Goal: Task Accomplishment & Management: Manage account settings

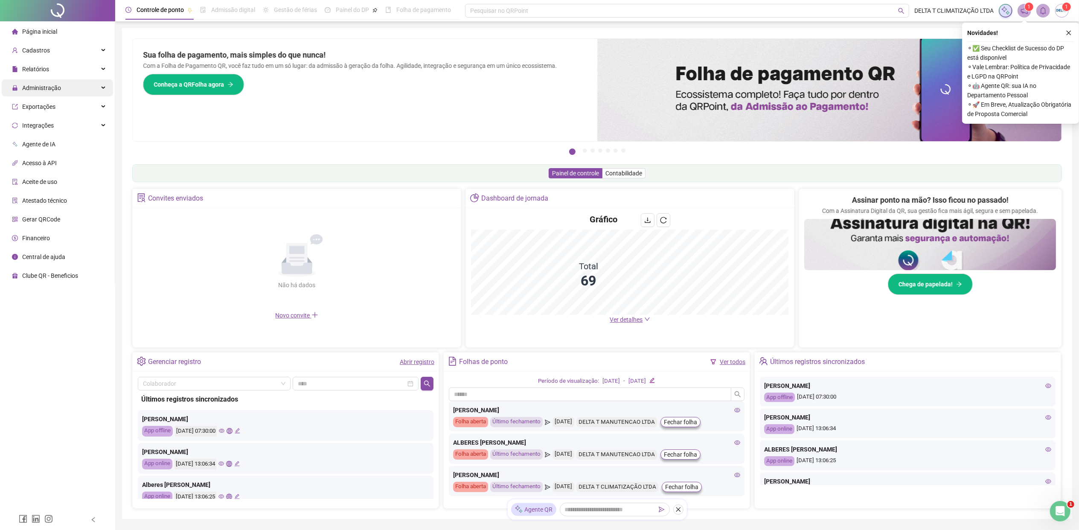
click at [47, 91] on span "Administração" at bounding box center [41, 87] width 39 height 7
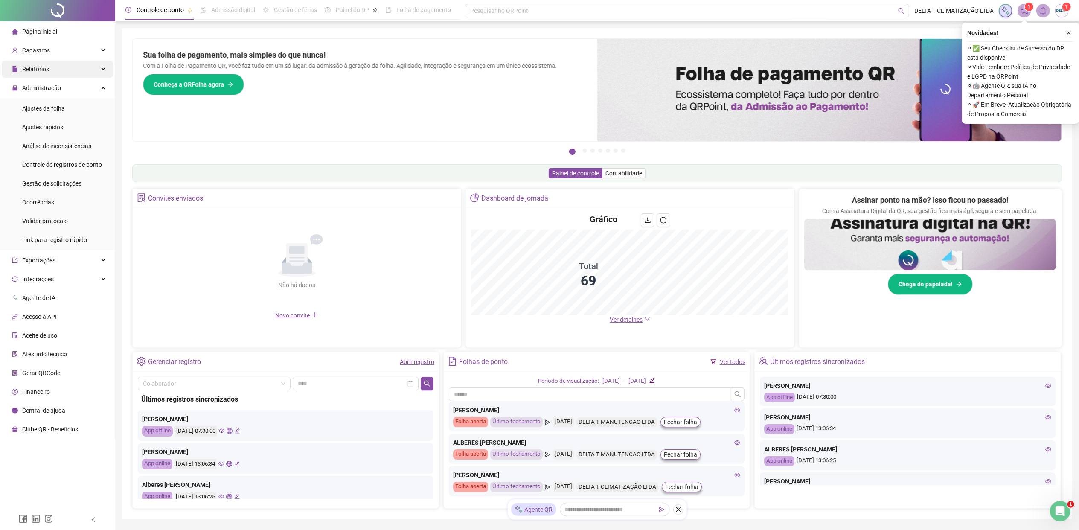
click at [79, 70] on div "Relatórios" at bounding box center [57, 69] width 111 height 17
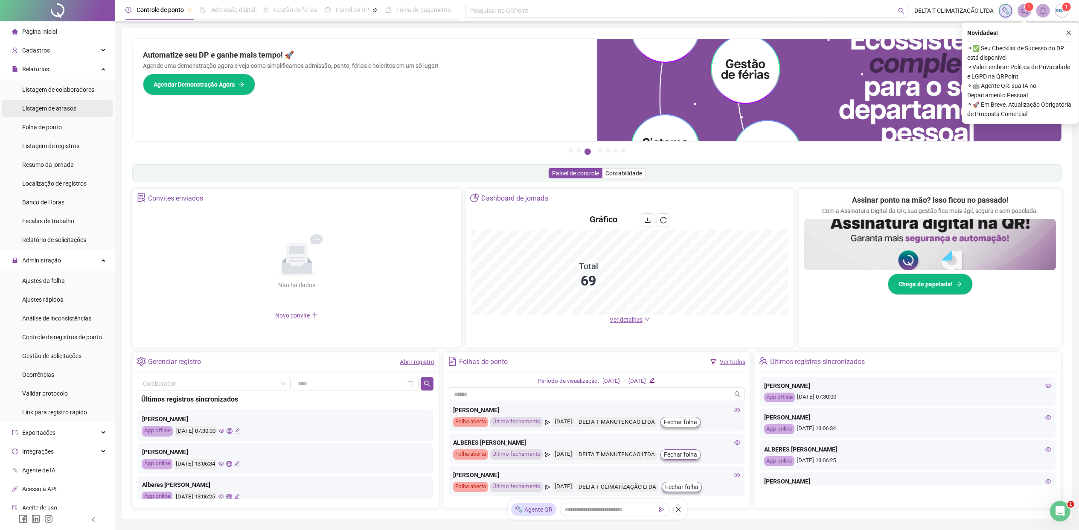
click at [70, 108] on span "Listagem de atrasos" at bounding box center [49, 108] width 54 height 7
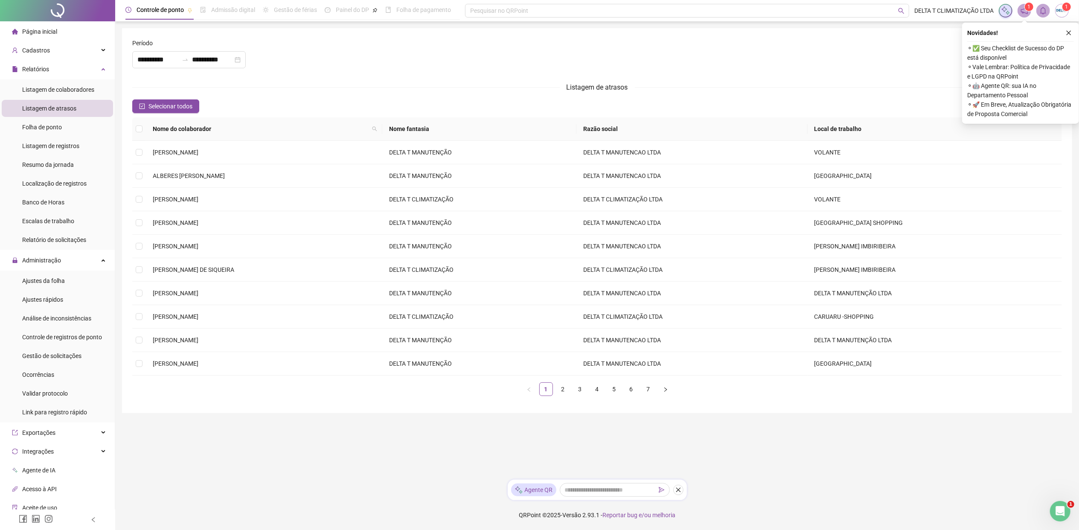
type input "**********"
click at [169, 109] on span "Selecionar todos" at bounding box center [171, 106] width 44 height 9
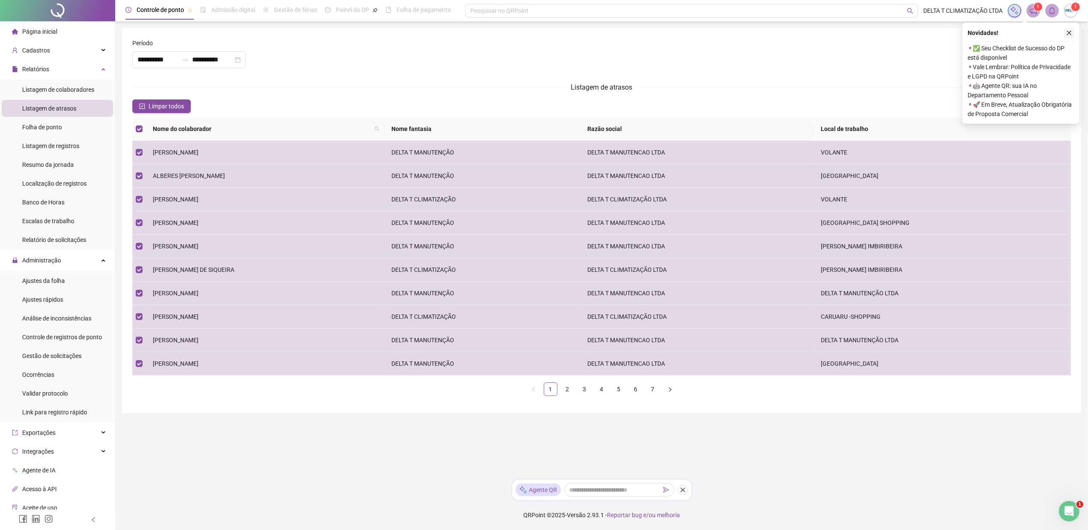
click at [869, 33] on button "button" at bounding box center [1069, 33] width 10 height 10
click at [652, 391] on link "7" at bounding box center [653, 389] width 13 height 13
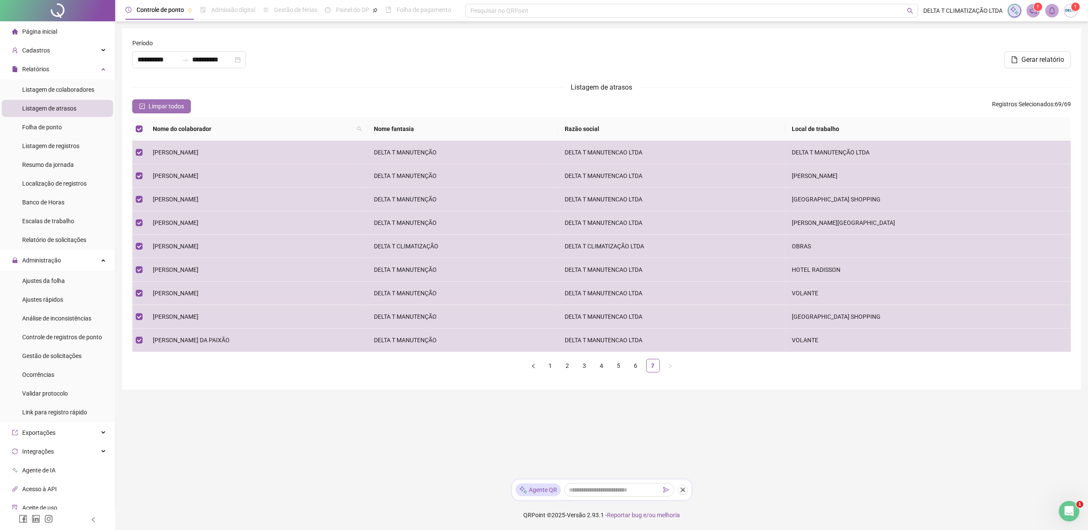
click at [150, 109] on span "Limpar todos" at bounding box center [166, 106] width 35 height 9
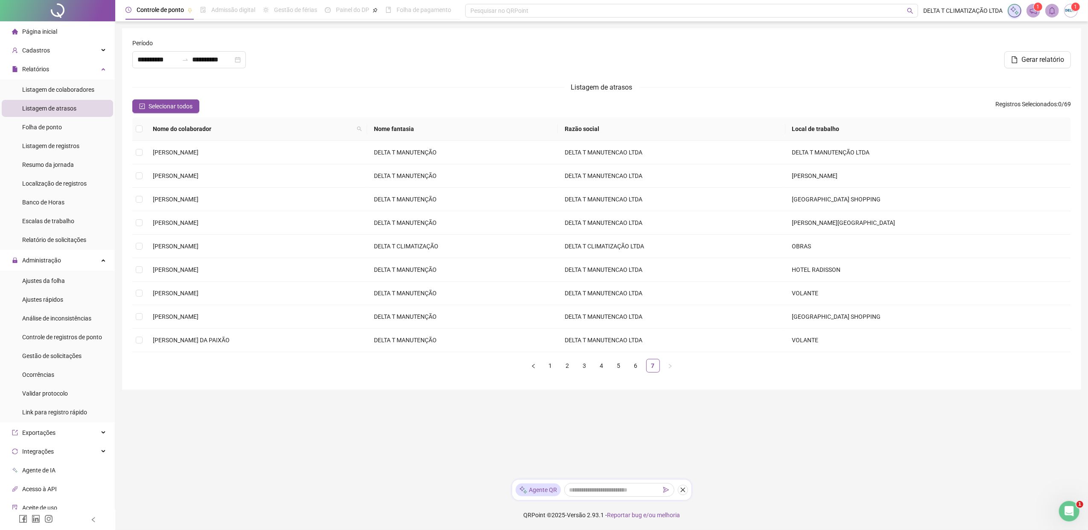
click at [43, 29] on span "Página inicial" at bounding box center [39, 31] width 35 height 7
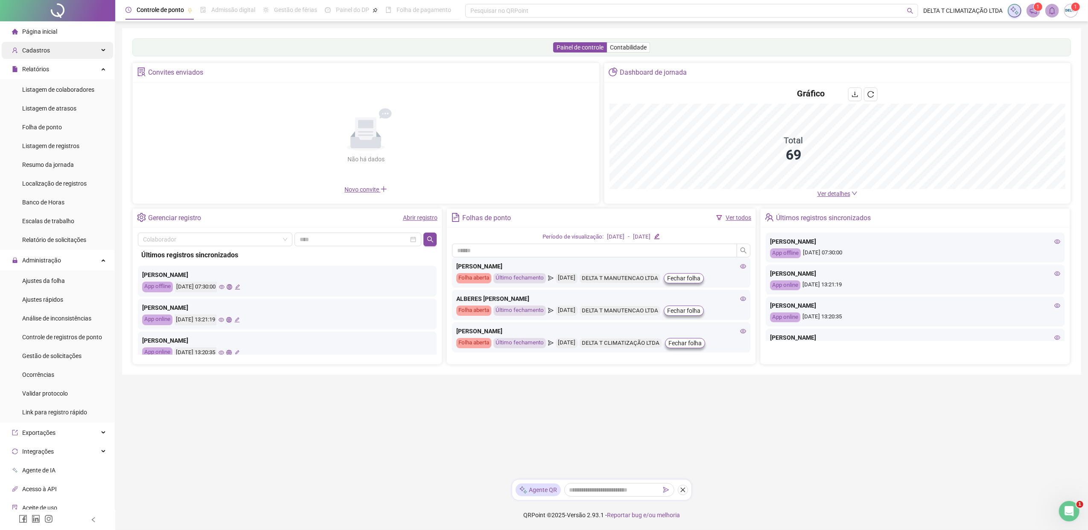
click at [35, 53] on span "Cadastros" at bounding box center [36, 50] width 28 height 7
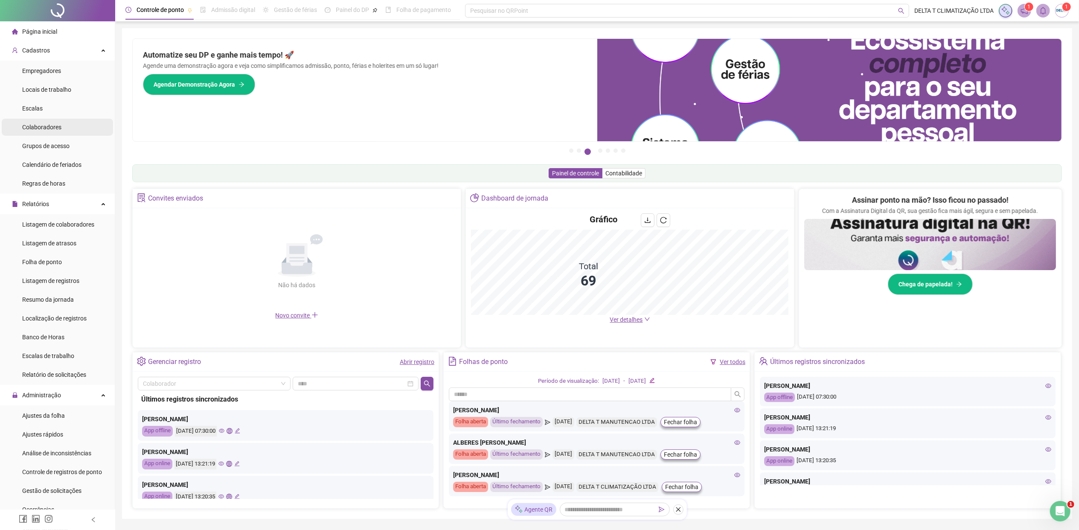
click at [75, 130] on li "Colaboradores" at bounding box center [57, 127] width 111 height 17
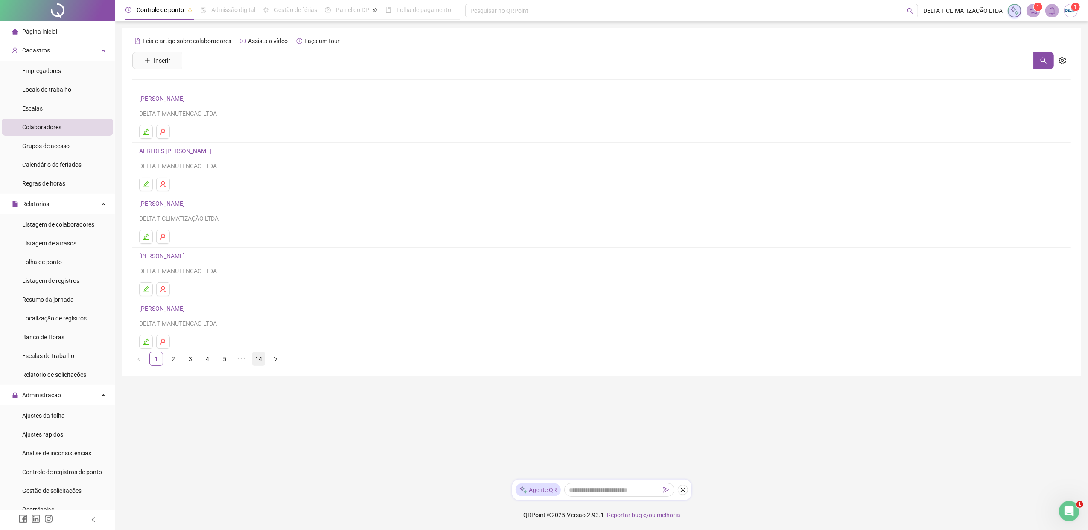
click at [263, 358] on link "14" at bounding box center [258, 359] width 13 height 13
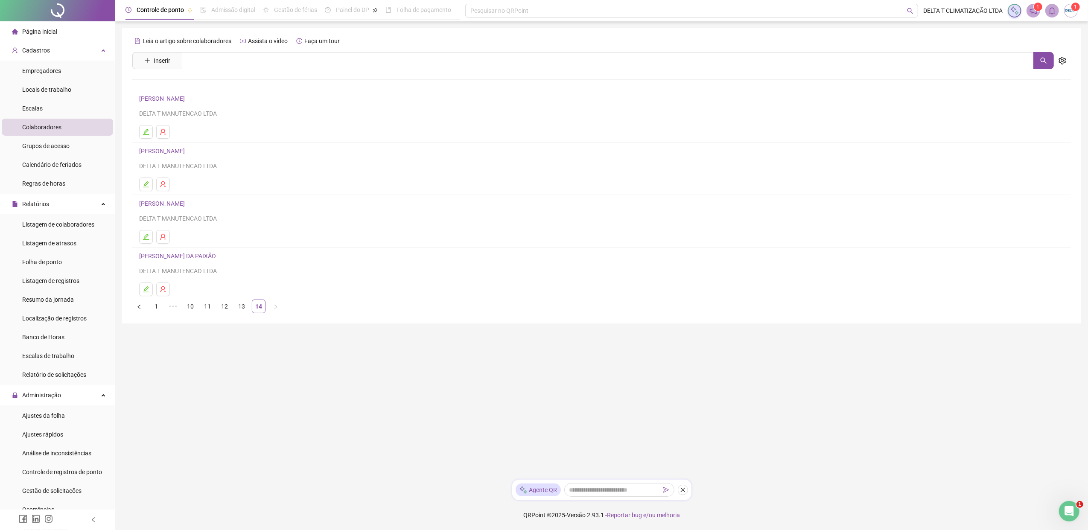
click at [206, 259] on link "[PERSON_NAME] DA PAIXÃO" at bounding box center [178, 256] width 79 height 7
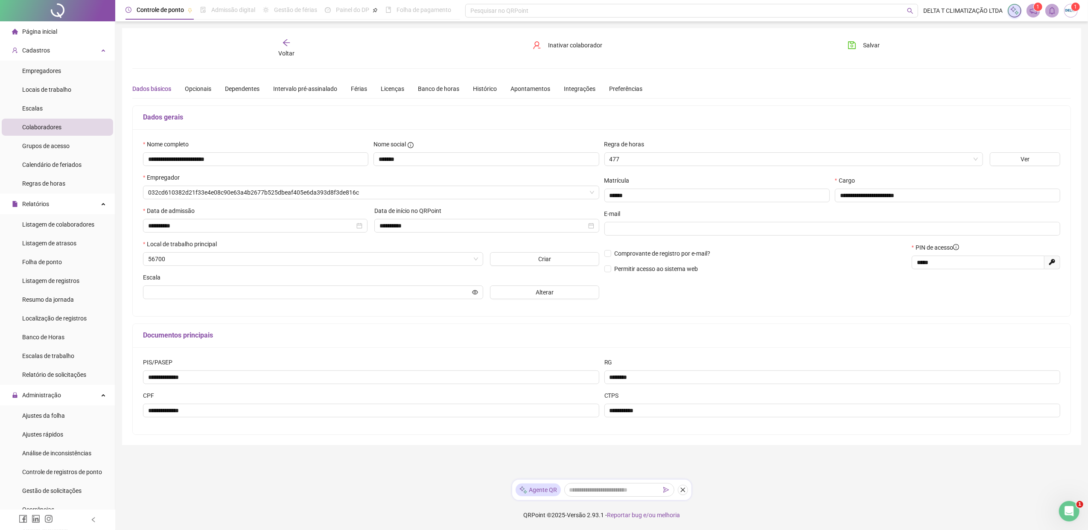
type input "**********"
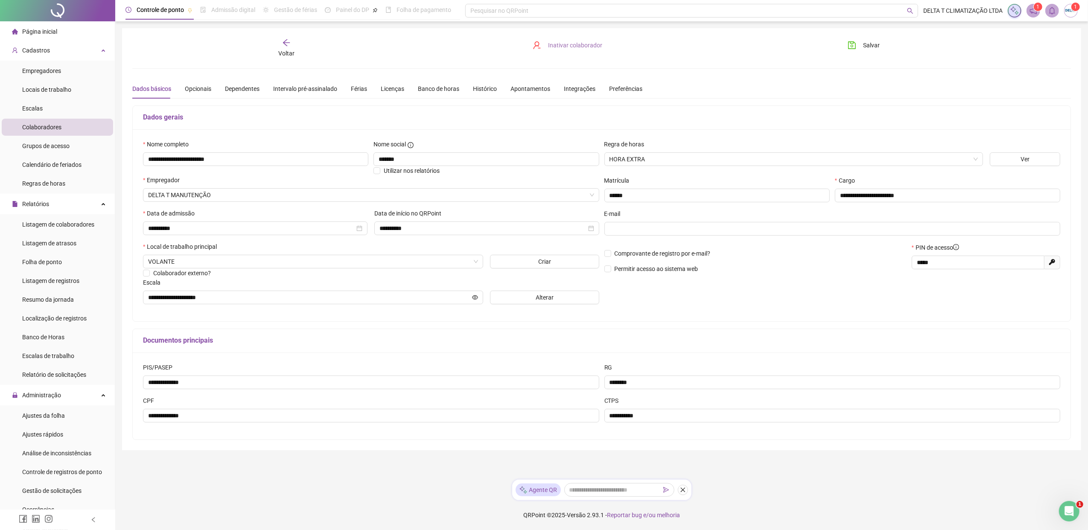
click at [580, 47] on span "Inativar colaborador" at bounding box center [575, 45] width 54 height 9
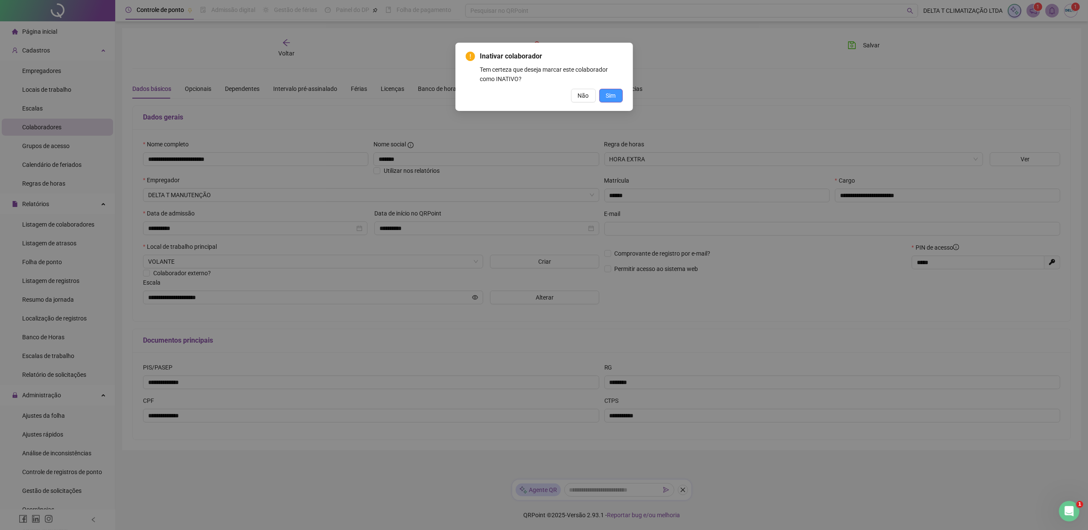
click at [610, 96] on span "Sim" at bounding box center [611, 95] width 10 height 9
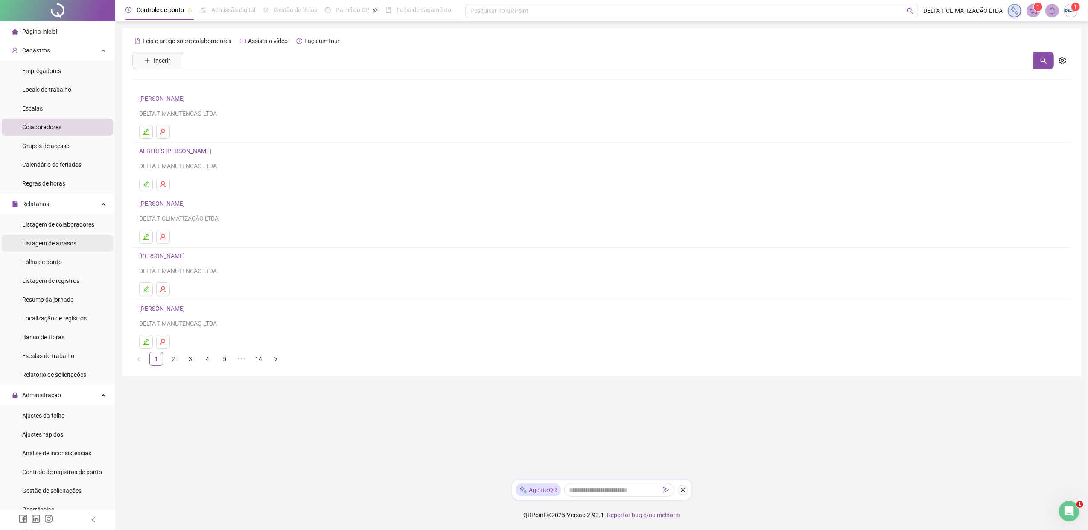
click at [69, 242] on span "Listagem de atrasos" at bounding box center [49, 243] width 54 height 7
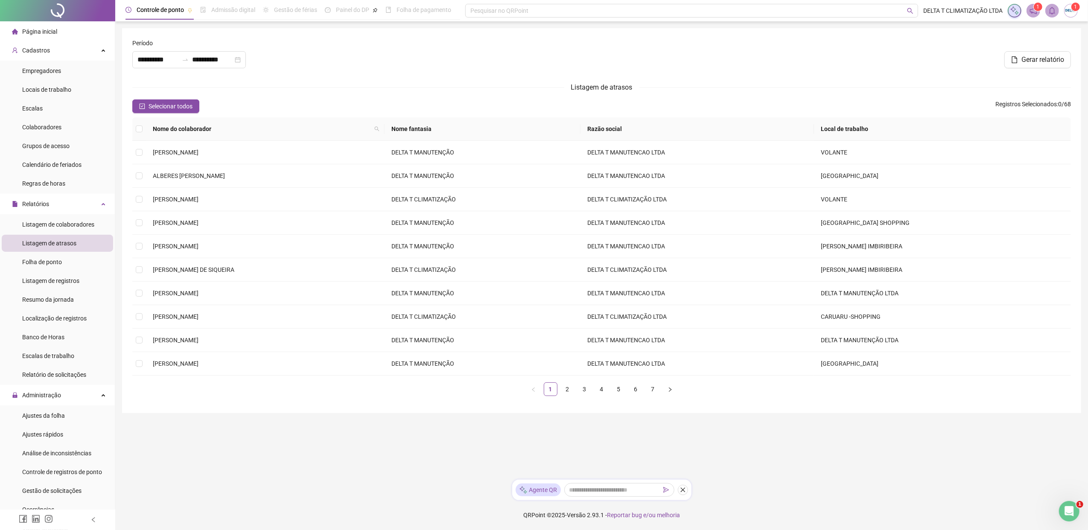
type input "**********"
click at [184, 103] on span "Selecionar todos" at bounding box center [171, 106] width 44 height 9
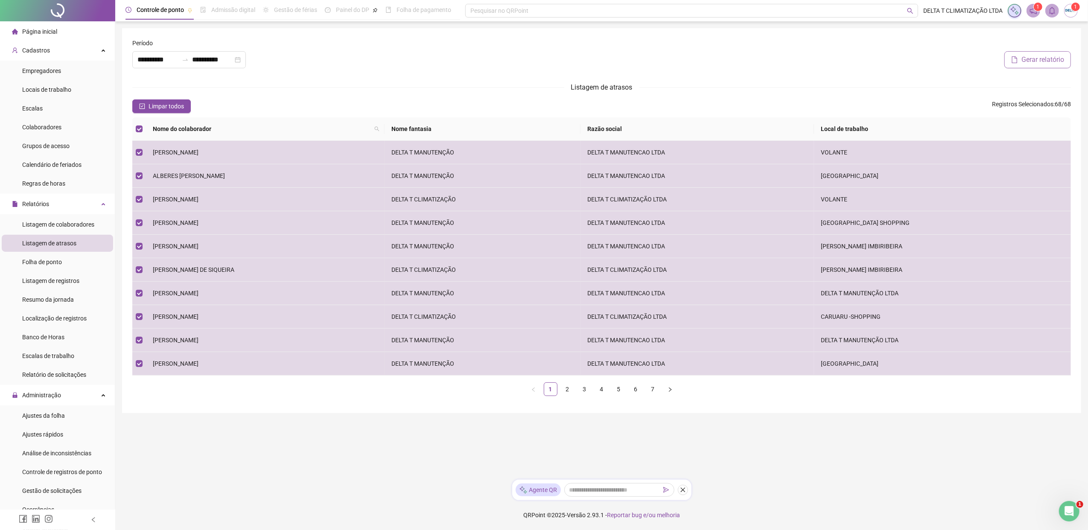
click at [869, 56] on span "Gerar relatório" at bounding box center [1042, 60] width 43 height 10
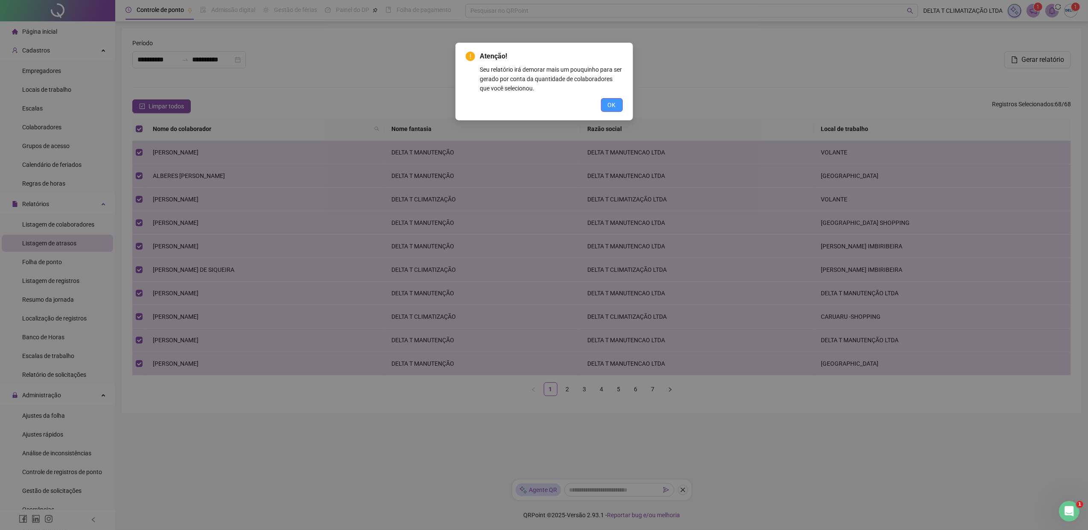
click at [614, 106] on span "OK" at bounding box center [612, 104] width 8 height 9
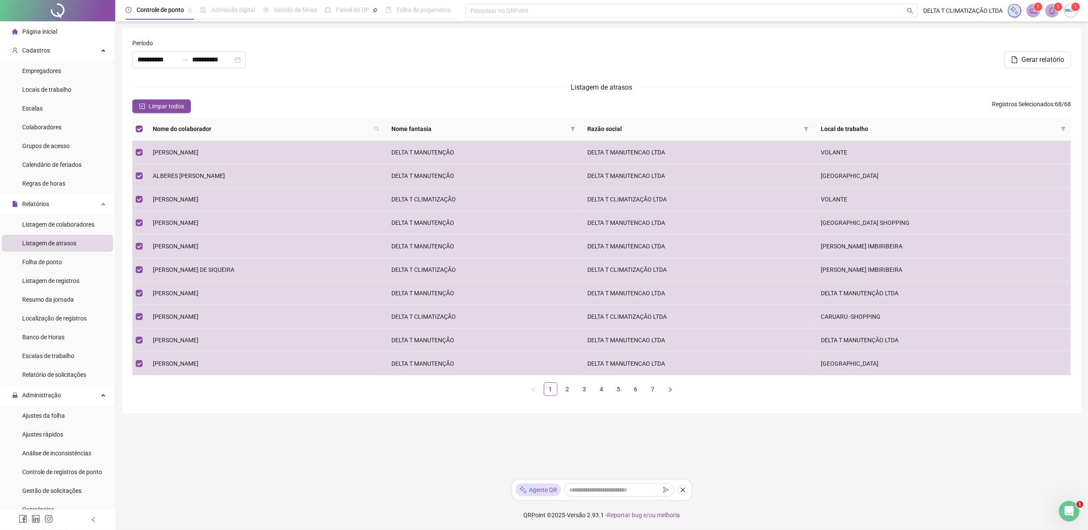
click at [869, 14] on icon "bell" at bounding box center [1052, 11] width 8 height 8
click at [869, 65] on link "O seu relatório foi gerado e estará disponível pelos próximos 20 minutos. Cliqu…" at bounding box center [989, 73] width 117 height 26
